Goal: Information Seeking & Learning: Learn about a topic

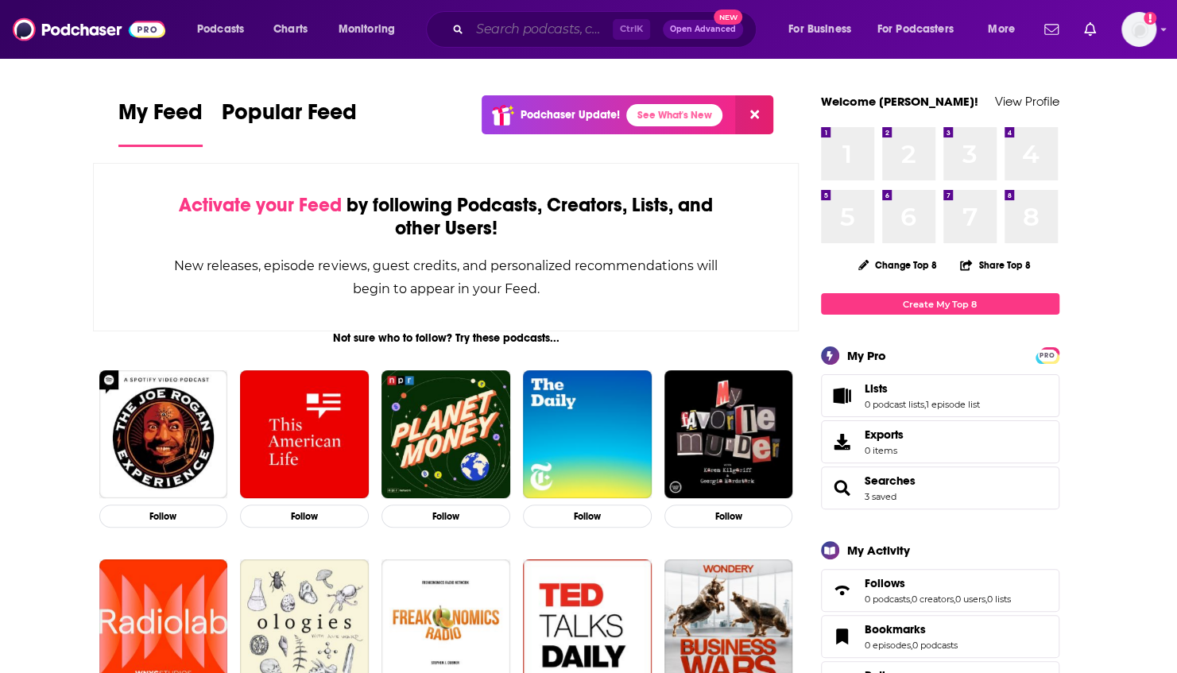
click at [548, 26] on input "Search podcasts, credits, & more..." at bounding box center [541, 29] width 143 height 25
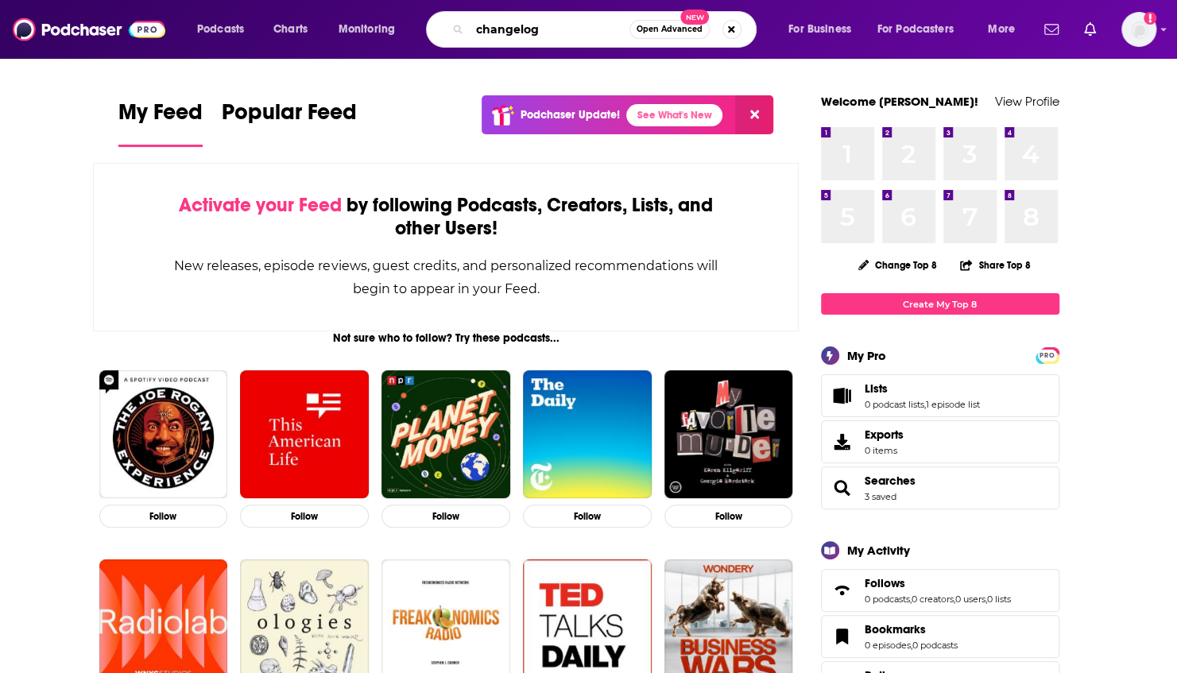
type input "changelog"
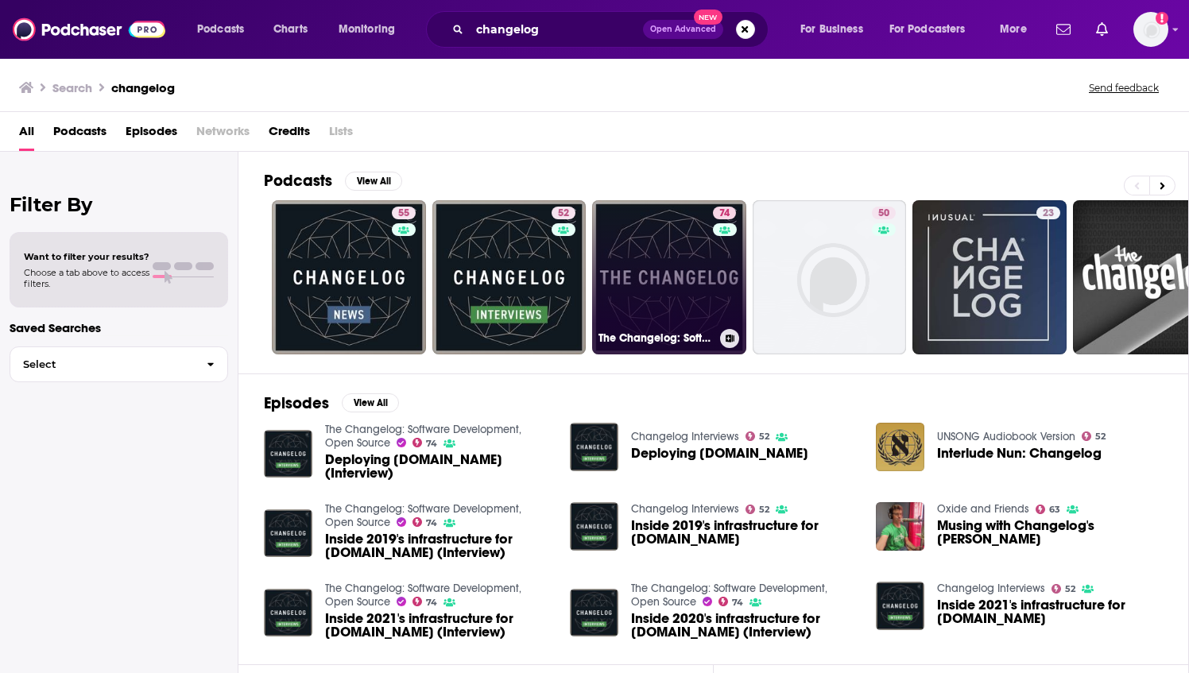
click at [643, 261] on link "74 The Changelog: Software Development, Open Source" at bounding box center [669, 277] width 154 height 154
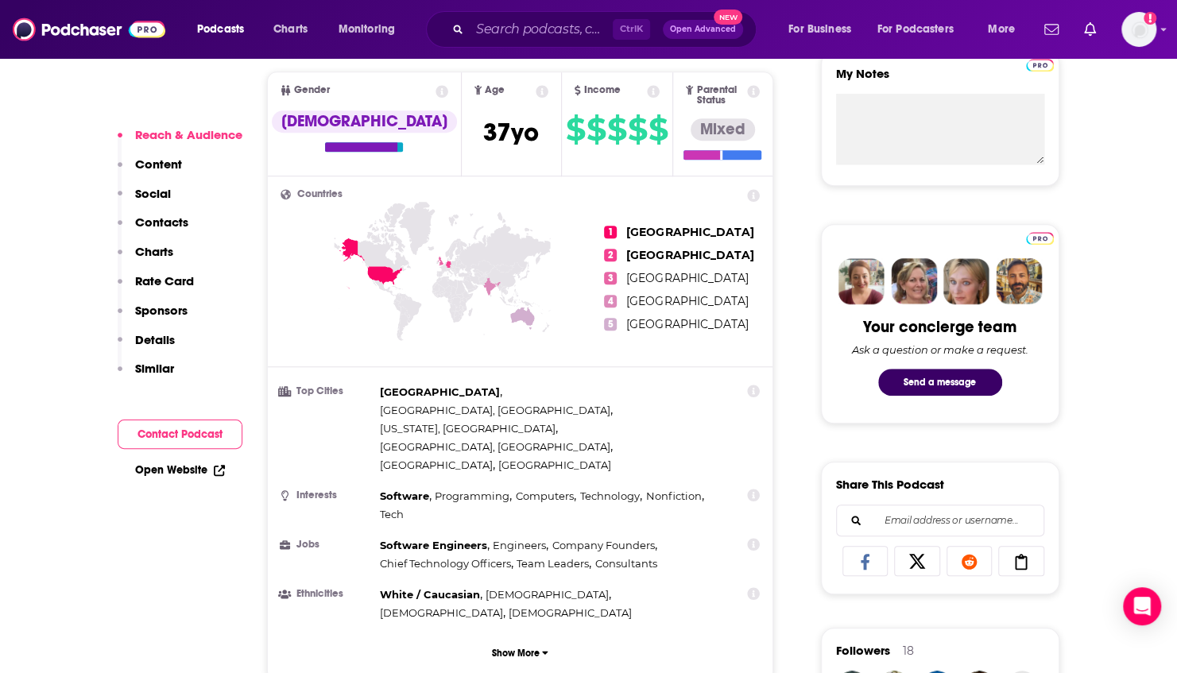
scroll to position [593, 0]
